Goal: Information Seeking & Learning: Learn about a topic

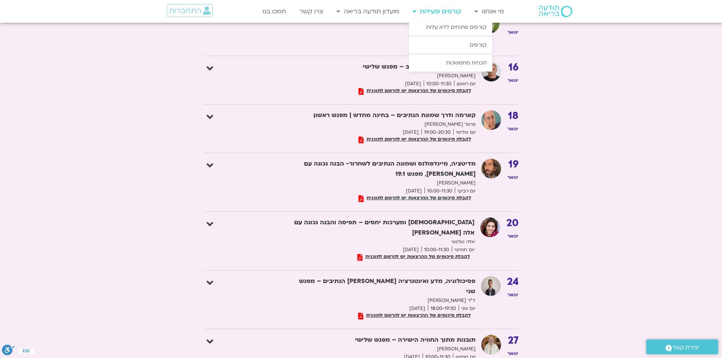
scroll to position [1099, 0]
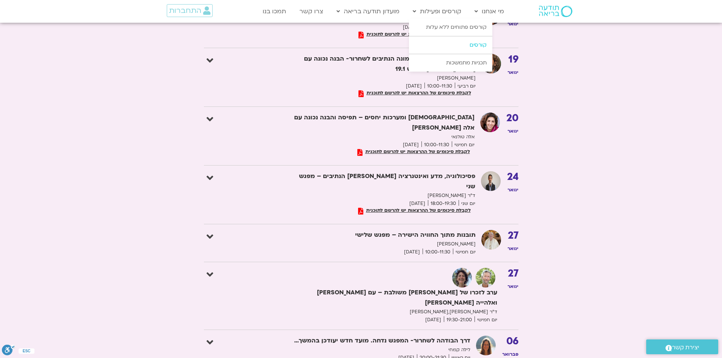
click at [479, 43] on link "קורסים" at bounding box center [450, 44] width 83 height 17
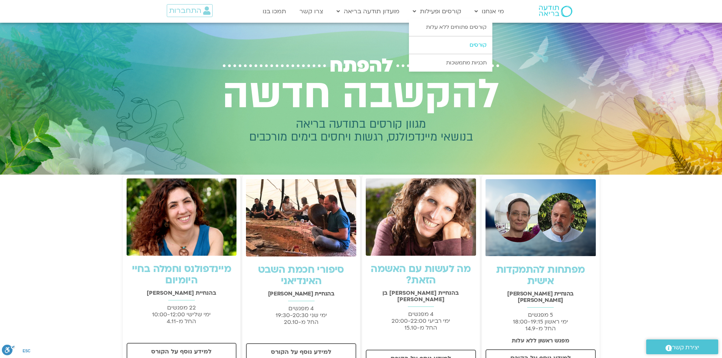
click at [453, 43] on link "קורסים" at bounding box center [450, 44] width 83 height 17
click at [466, 58] on link "תכניות מתמשכות" at bounding box center [450, 62] width 83 height 17
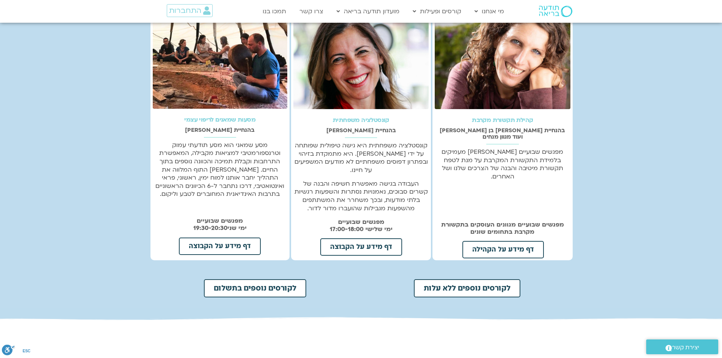
scroll to position [166, 0]
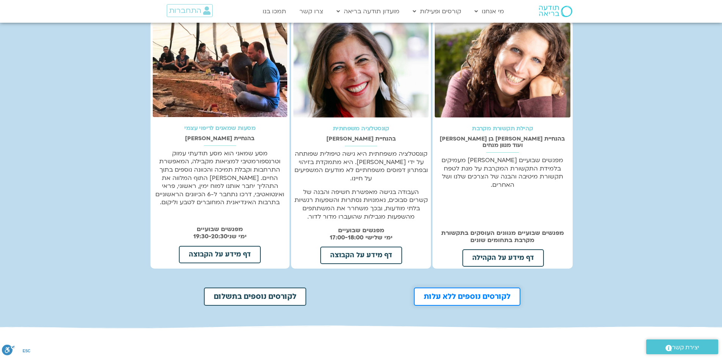
click at [474, 288] on link "לקורסים נוספים ללא עלות" at bounding box center [467, 297] width 106 height 18
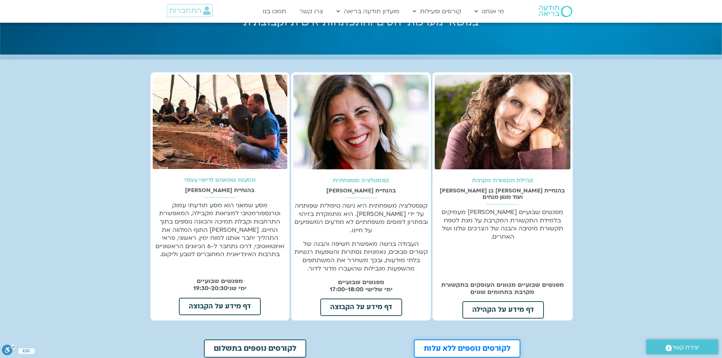
scroll to position [0, 0]
